Goal: Task Accomplishment & Management: Complete application form

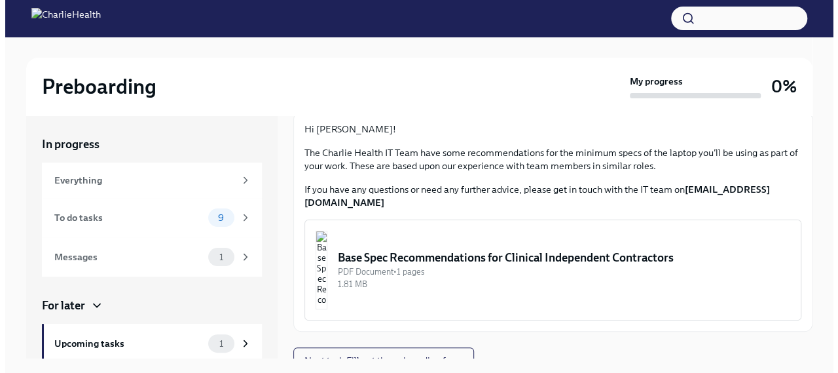
scroll to position [22, 0]
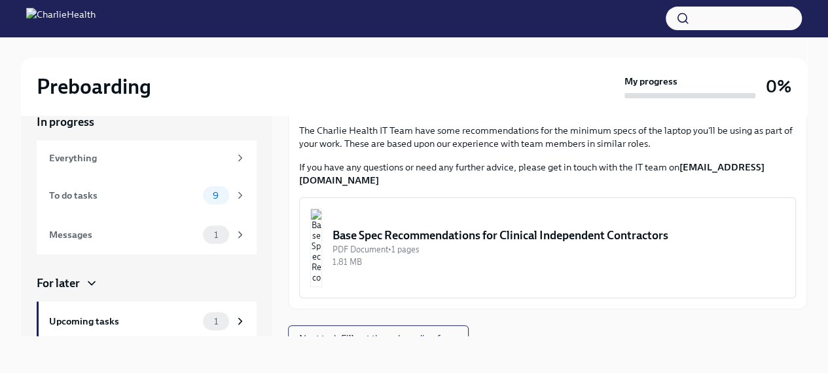
click at [322, 219] on img "button" at bounding box center [316, 247] width 12 height 79
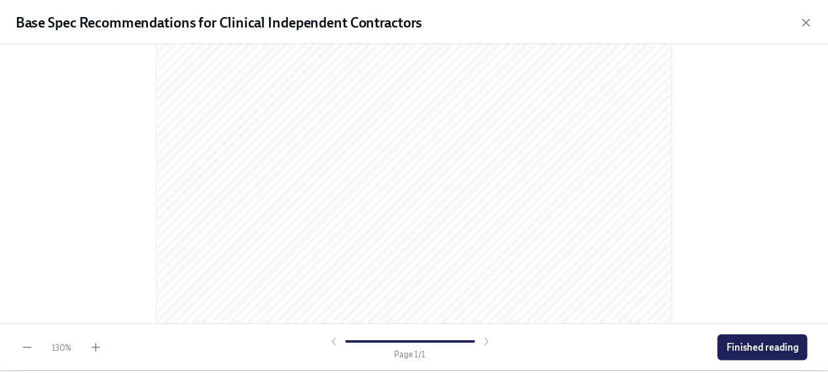
scroll to position [414, 0]
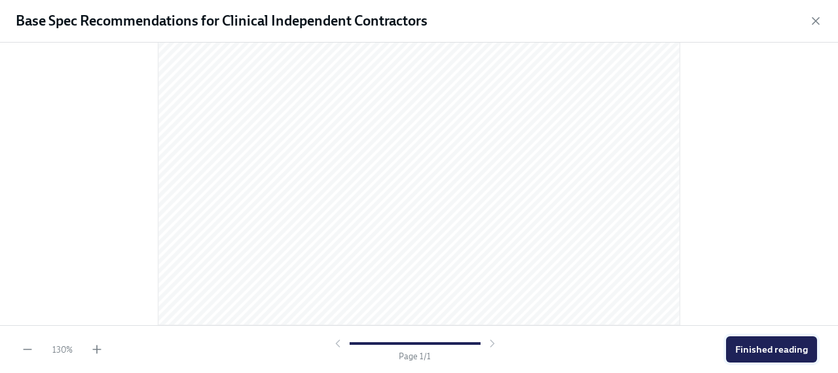
click at [743, 342] on span "Finished reading" at bounding box center [771, 348] width 73 height 13
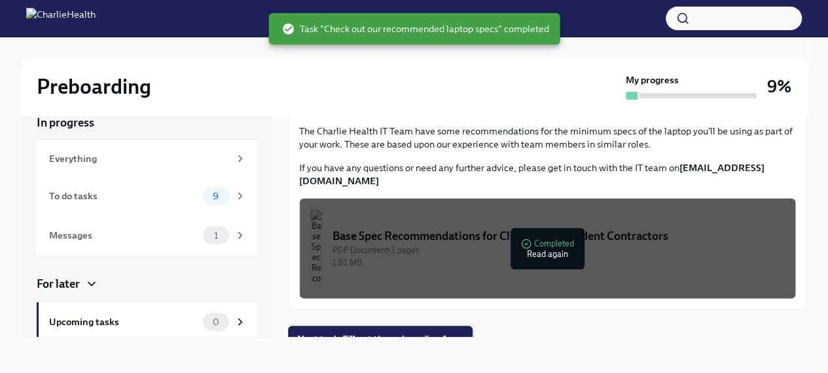
click at [351, 332] on span "Next task : Fill out the onboarding form" at bounding box center [380, 338] width 166 height 13
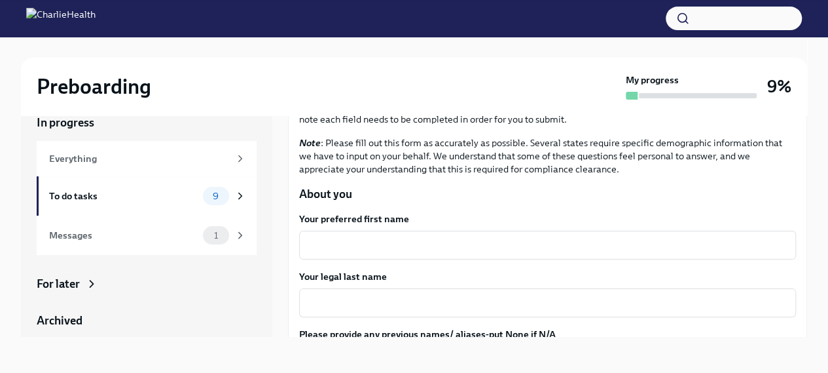
scroll to position [83, 0]
click at [383, 239] on textarea "Your preferred first name" at bounding box center [547, 244] width 481 height 16
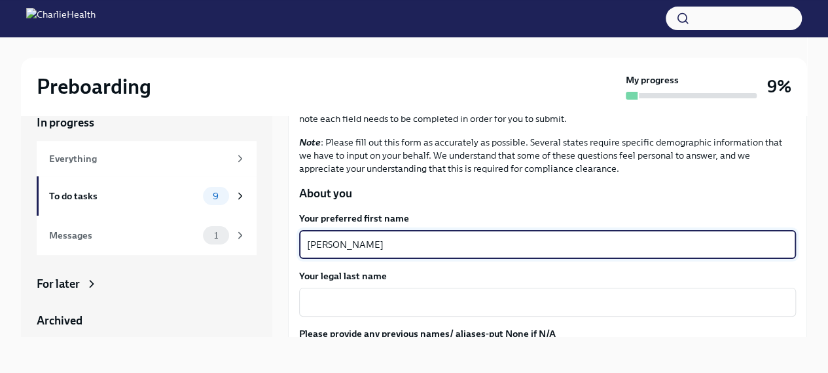
type textarea "[PERSON_NAME]"
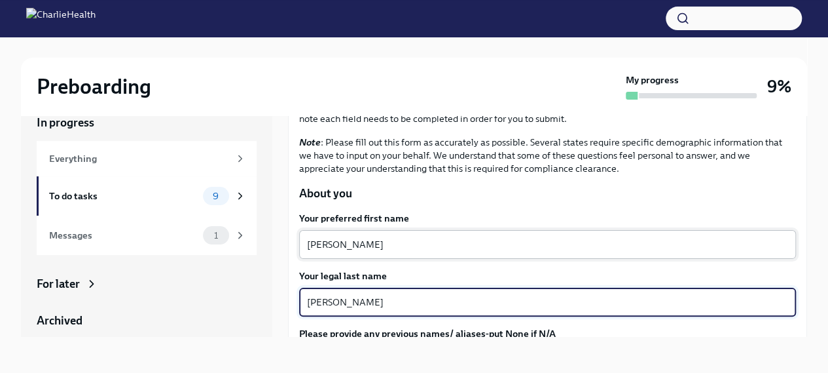
type textarea "[PERSON_NAME]"
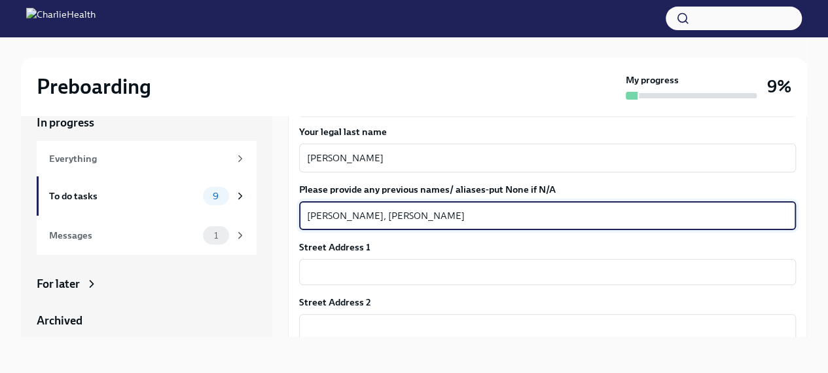
type textarea "[PERSON_NAME], [PERSON_NAME]"
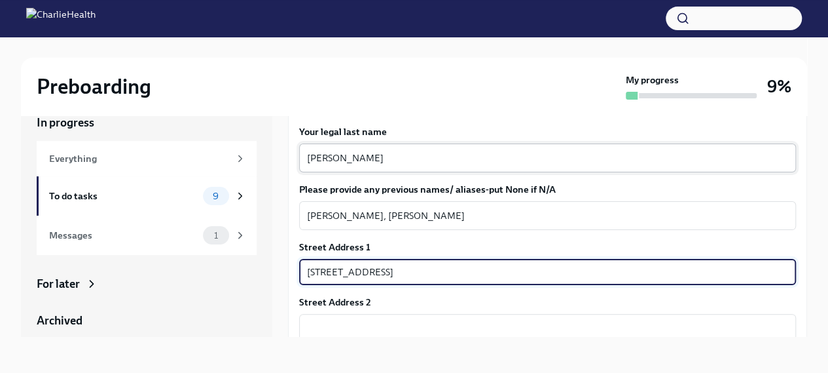
type input "[STREET_ADDRESS]"
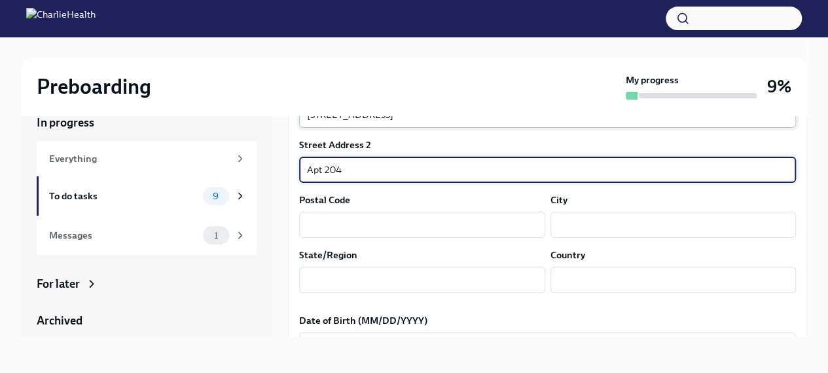
scroll to position [385, 0]
type input "Apt 204"
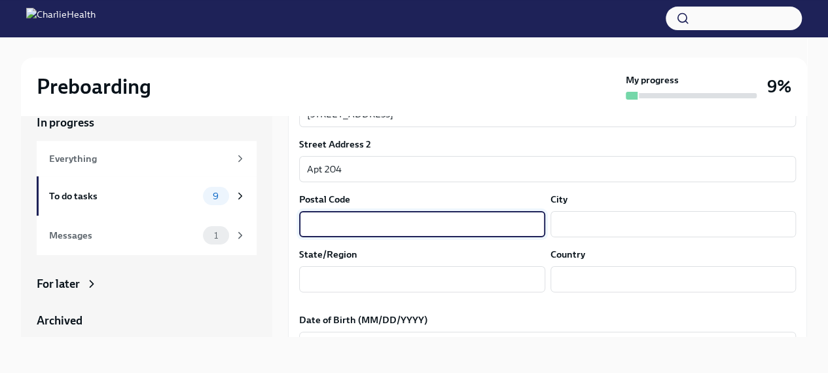
click at [367, 218] on input "text" at bounding box center [422, 224] width 246 height 26
type input "33572"
click at [613, 221] on input "text" at bounding box center [674, 224] width 246 height 26
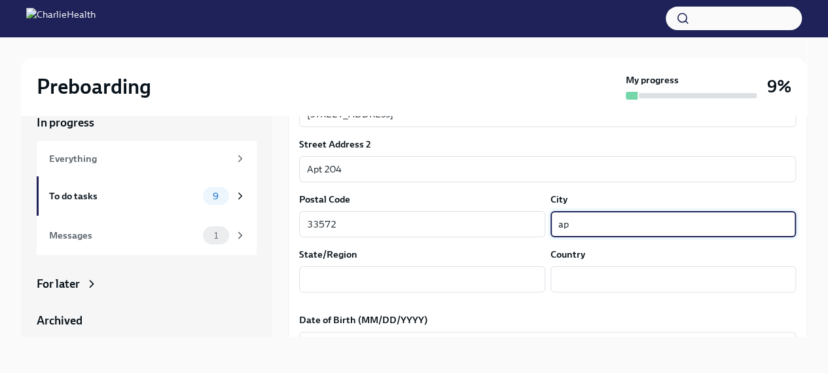
type input "a"
type input "[GEOGRAPHIC_DATA]"
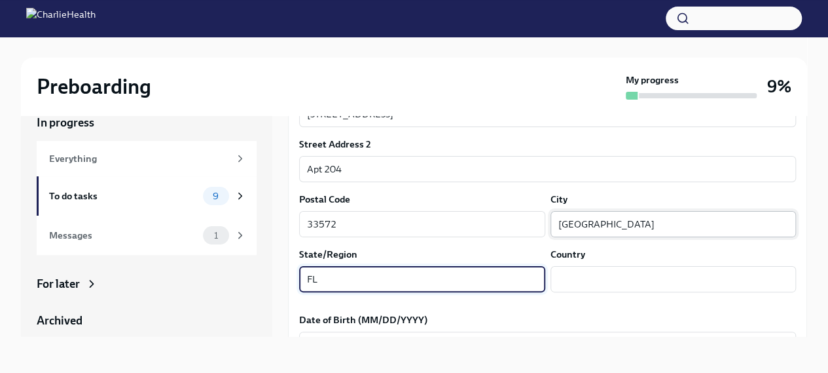
type input "FL"
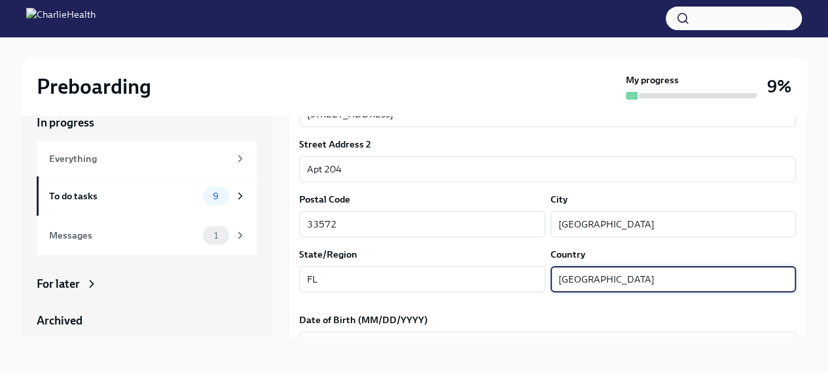
type input "[GEOGRAPHIC_DATA]"
click at [394, 340] on div "In progress Everything To do tasks 9 Messages 1 For later Archived Completed ta…" at bounding box center [414, 226] width 786 height 264
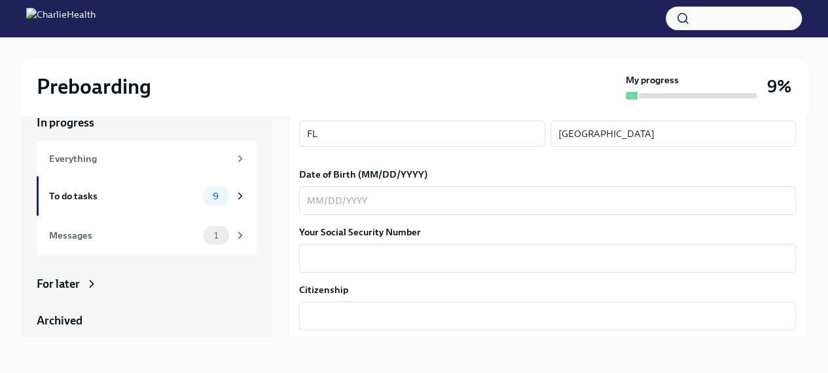
scroll to position [543, 0]
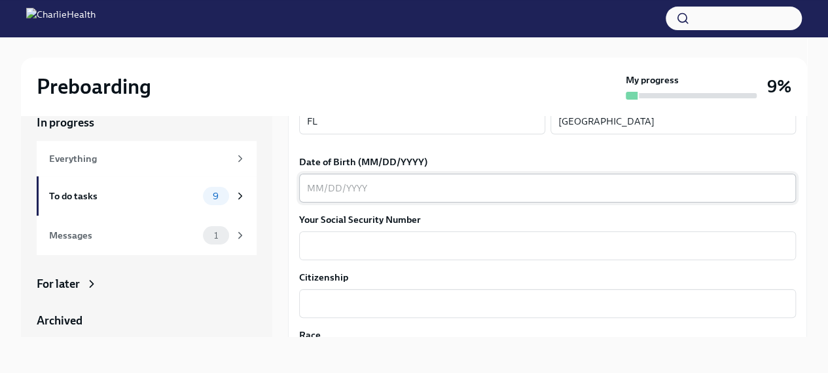
click at [363, 189] on textarea "Date of Birth (MM/DD/YYYY)" at bounding box center [547, 188] width 481 height 16
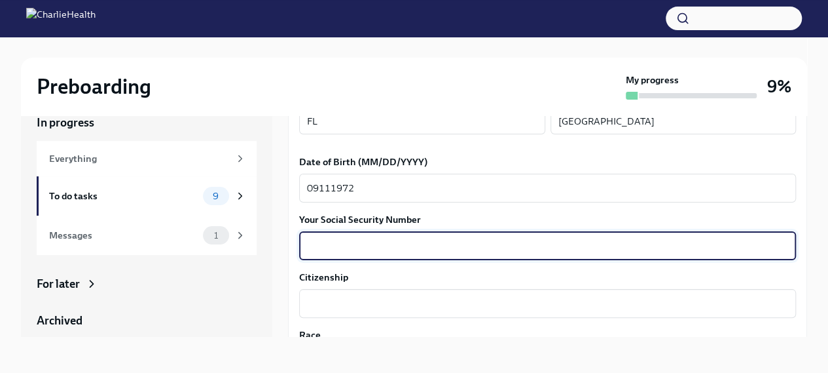
click at [343, 242] on textarea "Your Social Security Number" at bounding box center [547, 246] width 481 height 16
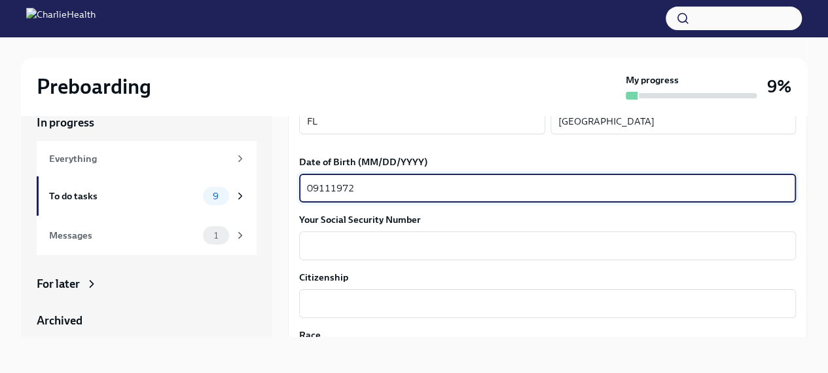
click at [320, 187] on textarea "09111972" at bounding box center [547, 188] width 481 height 16
click at [336, 189] on textarea "09/111972" at bounding box center [547, 188] width 481 height 16
type textarea "[DATE]"
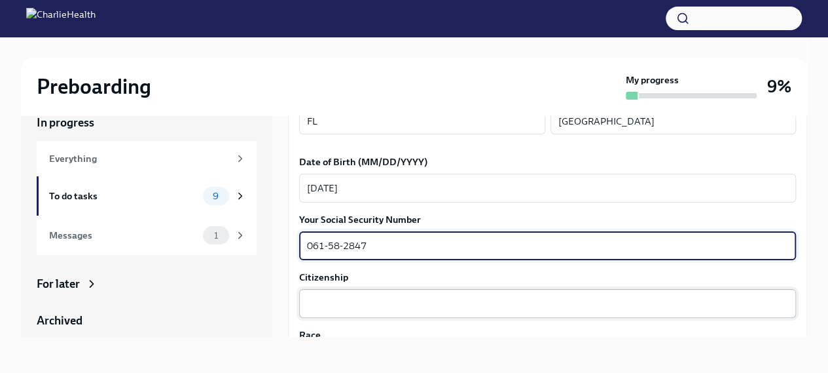
type textarea "061-58-2847"
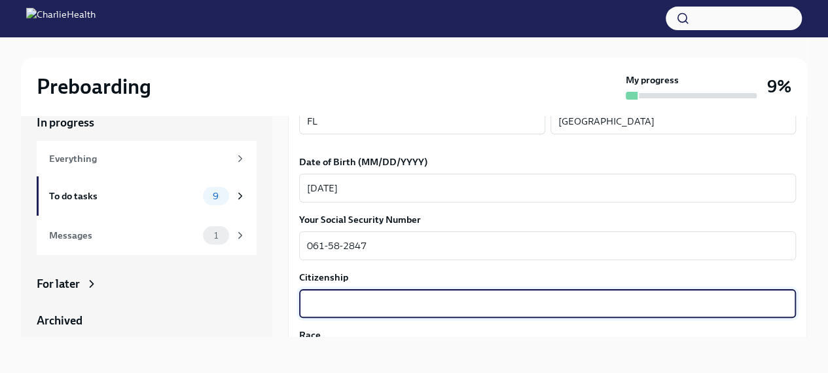
click at [338, 298] on textarea "Citizenship" at bounding box center [547, 303] width 481 height 16
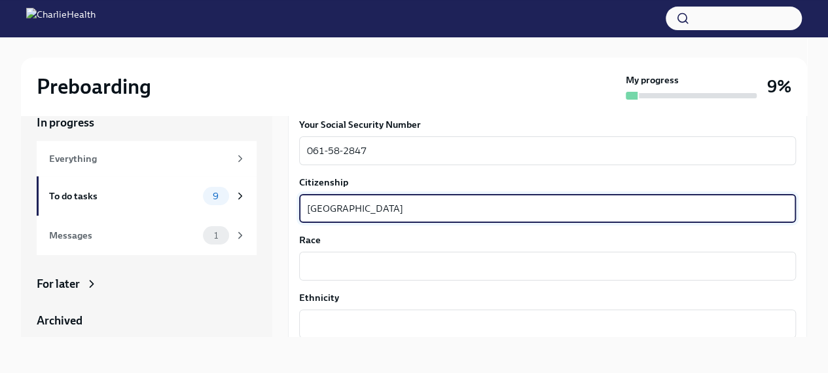
scroll to position [640, 0]
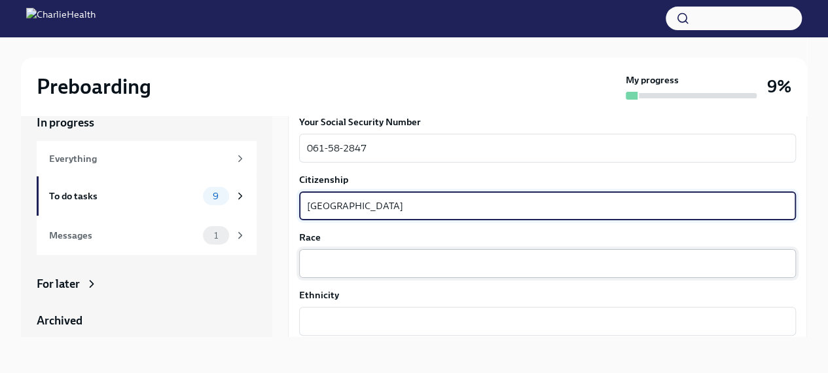
type textarea "[GEOGRAPHIC_DATA]"
click at [357, 257] on textarea "Race" at bounding box center [547, 263] width 481 height 16
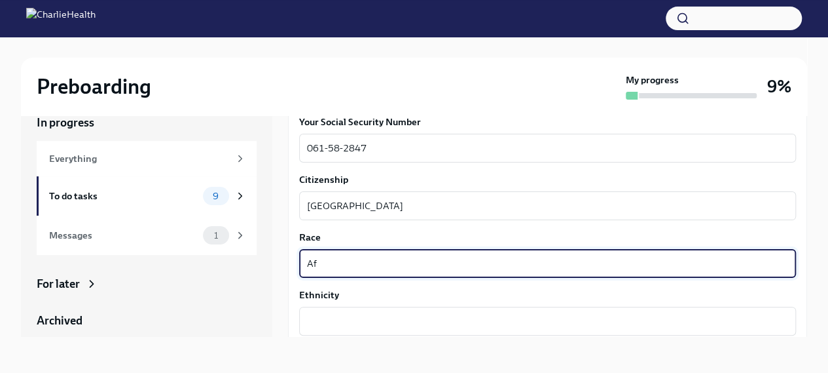
type textarea "A"
type textarea "C"
type textarea "[DEMOGRAPHIC_DATA]"
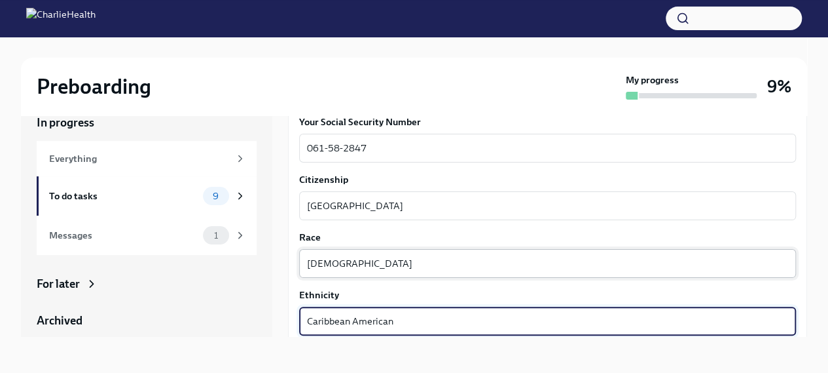
type textarea "Caribbean American"
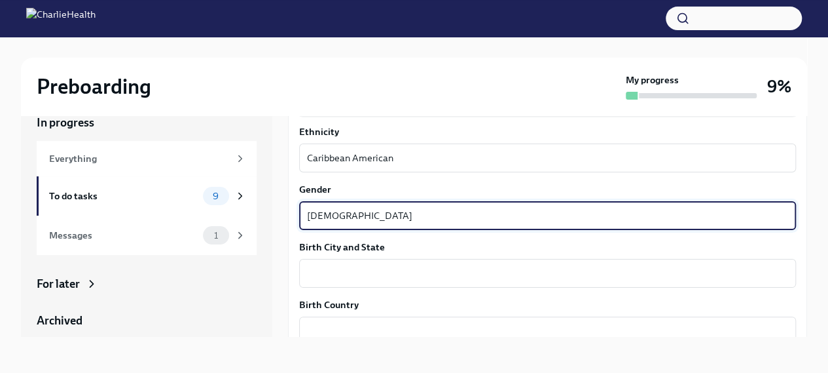
type textarea "[DEMOGRAPHIC_DATA]"
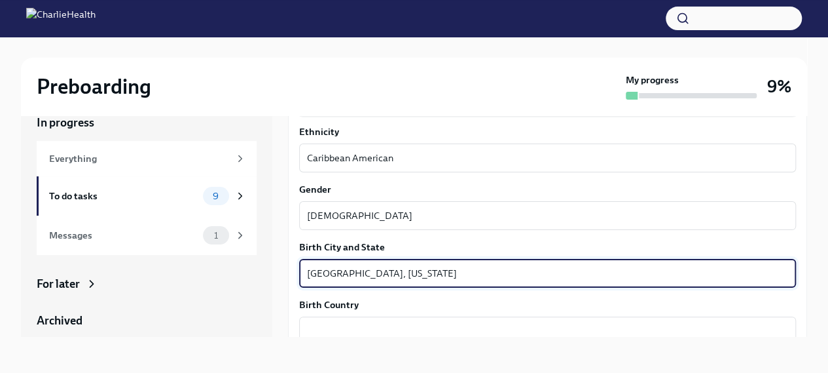
type textarea "[GEOGRAPHIC_DATA], [US_STATE]"
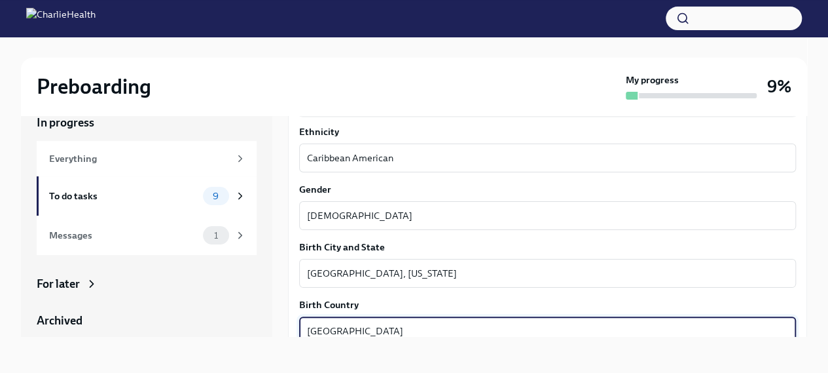
type textarea "[GEOGRAPHIC_DATA]"
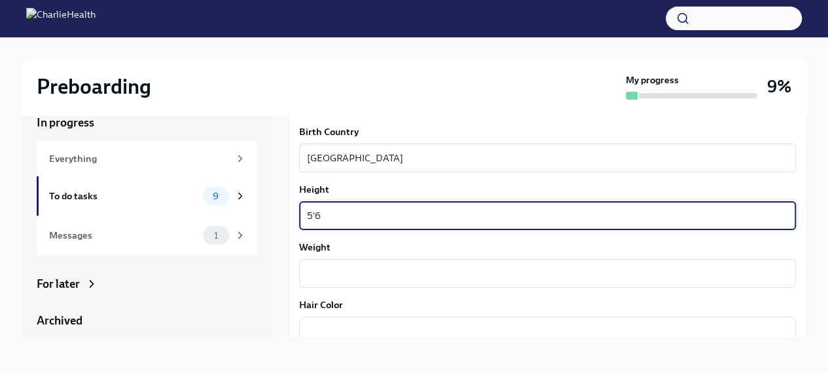
type textarea "5'6"
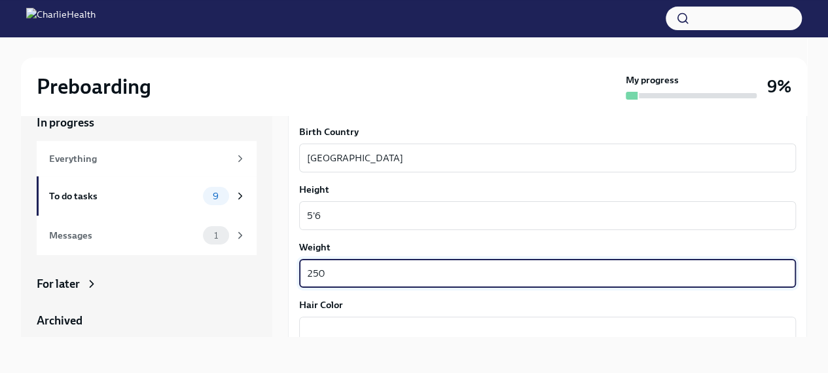
type textarea "250"
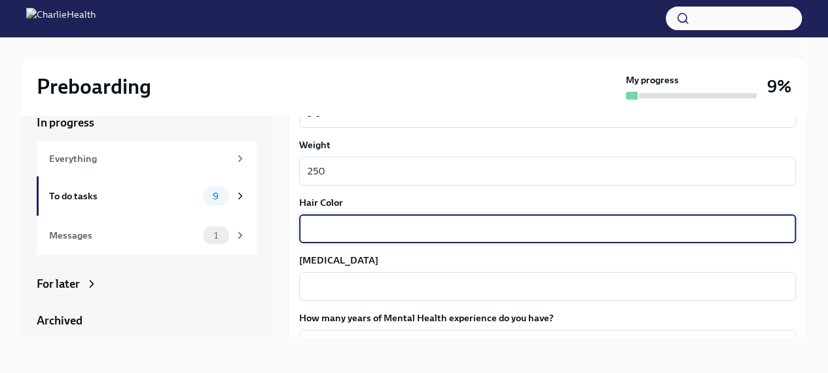
scroll to position [1079, 0]
type textarea "brown/purple"
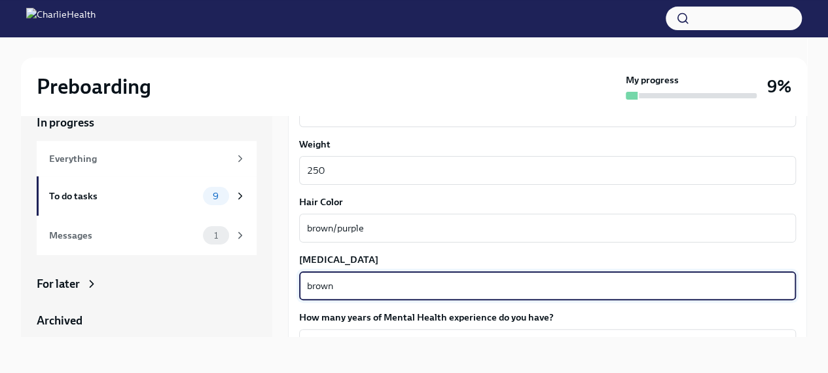
type textarea "brown"
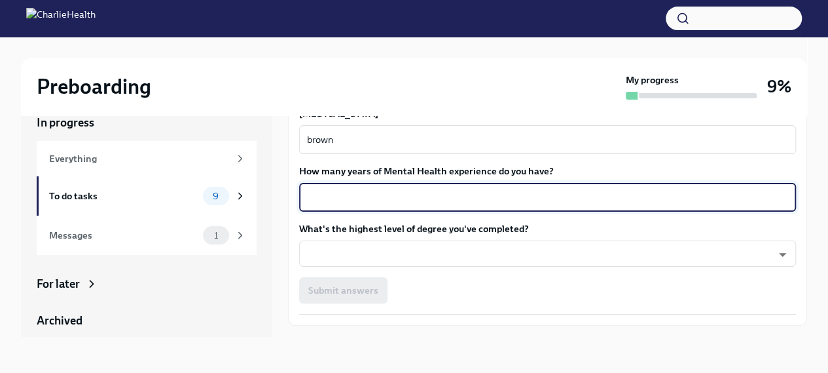
scroll to position [1230, 0]
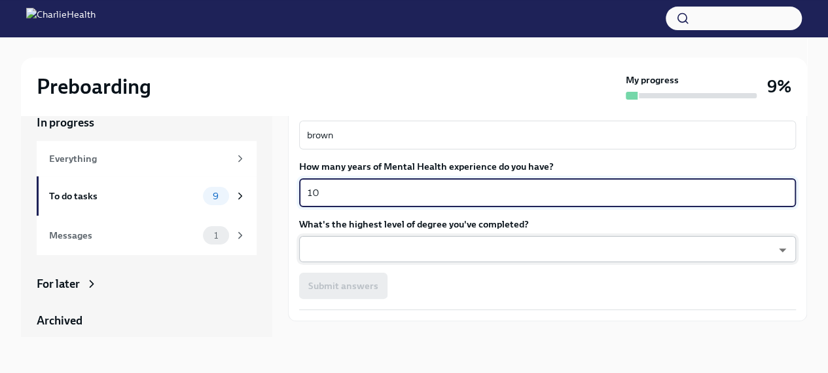
type textarea "10"
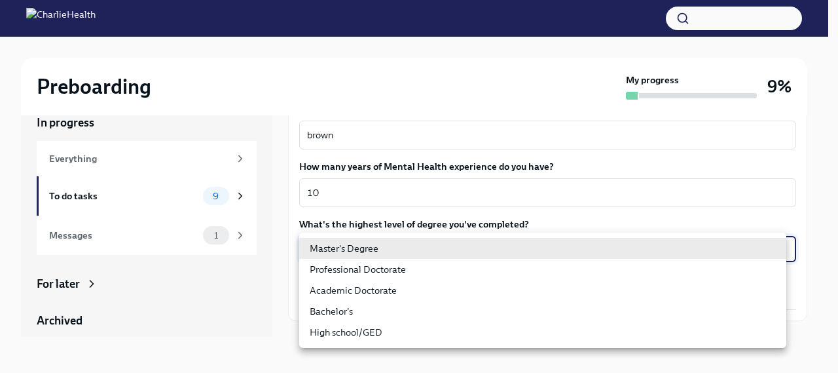
click at [447, 246] on body "Preboarding My progress 9% In progress Everything To do tasks 9 Messages 1 For …" at bounding box center [419, 175] width 838 height 395
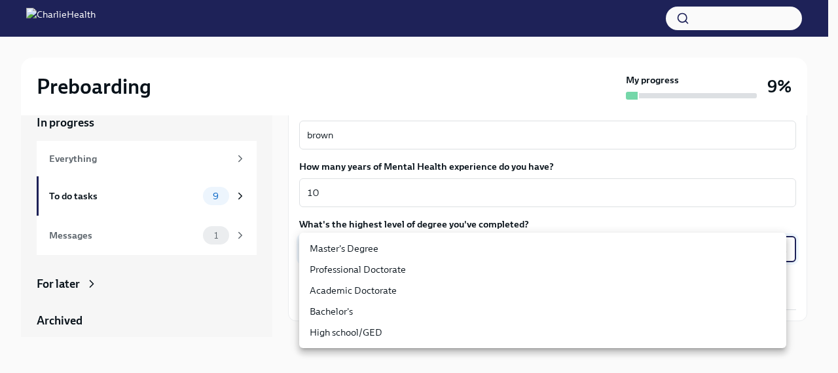
click at [369, 246] on li "Master's Degree" at bounding box center [542, 248] width 487 height 21
type input "2vBr-ghkD"
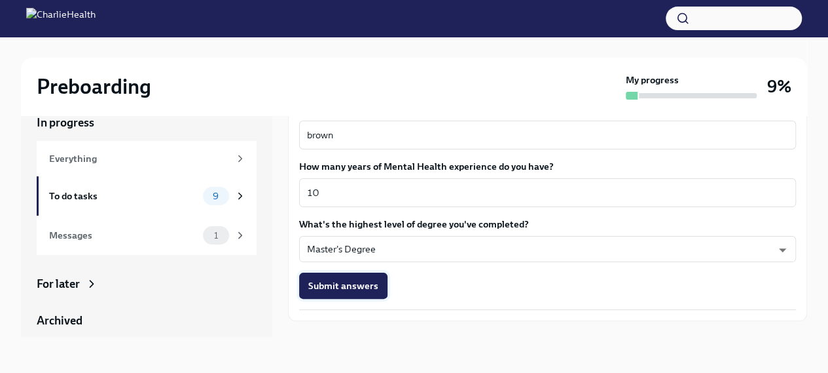
click at [352, 281] on span "Submit answers" at bounding box center [343, 285] width 70 height 13
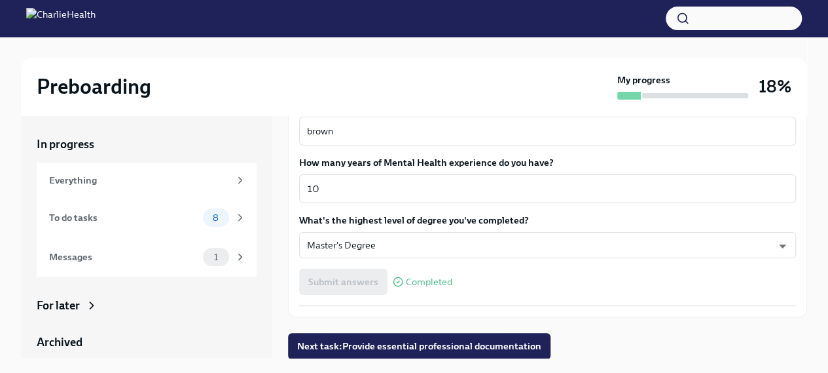
scroll to position [22, 0]
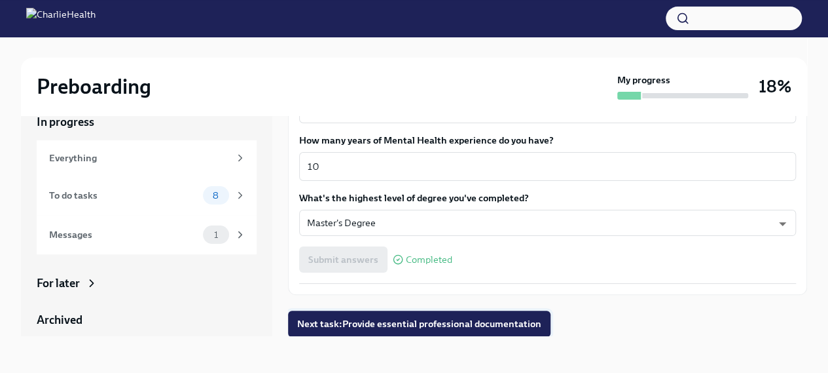
click at [356, 324] on span "Next task : Provide essential professional documentation" at bounding box center [419, 323] width 244 height 13
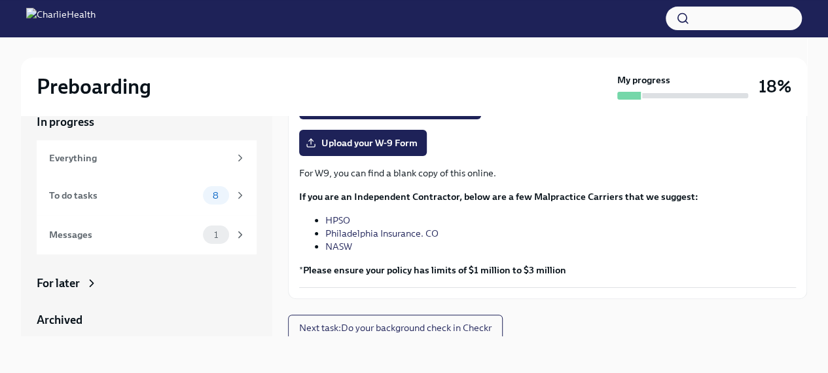
scroll to position [335, 0]
